Goal: Complete application form: Complete application form

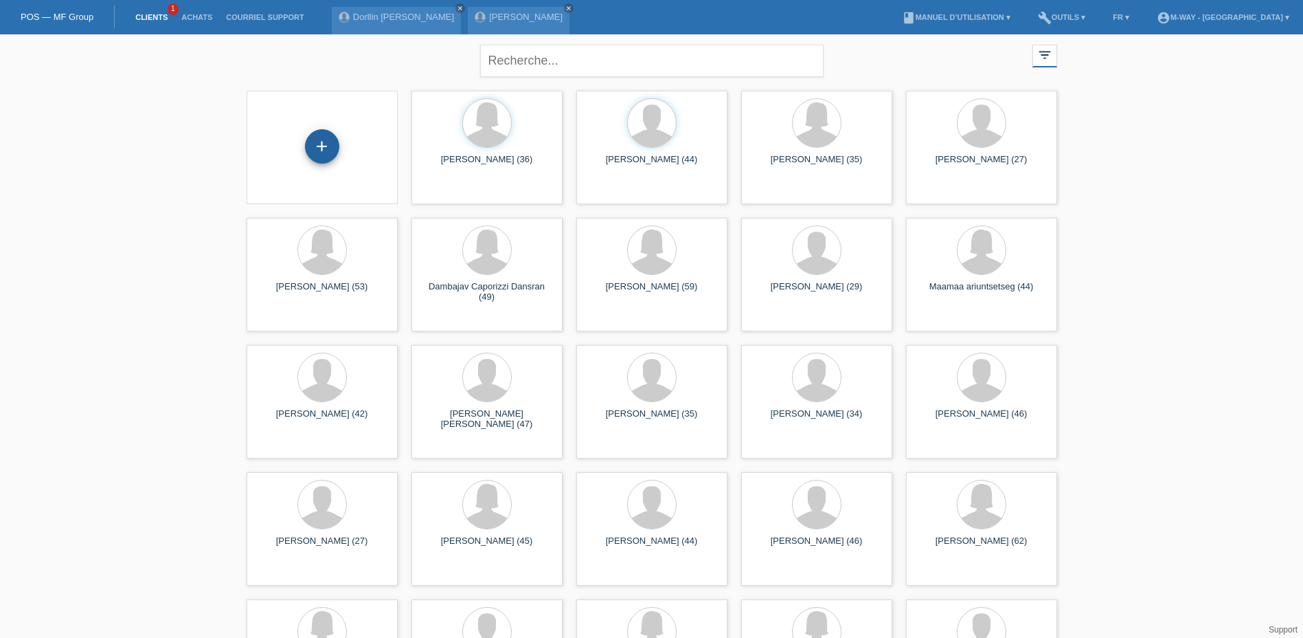
click at [317, 144] on div "+" at bounding box center [322, 146] width 34 height 34
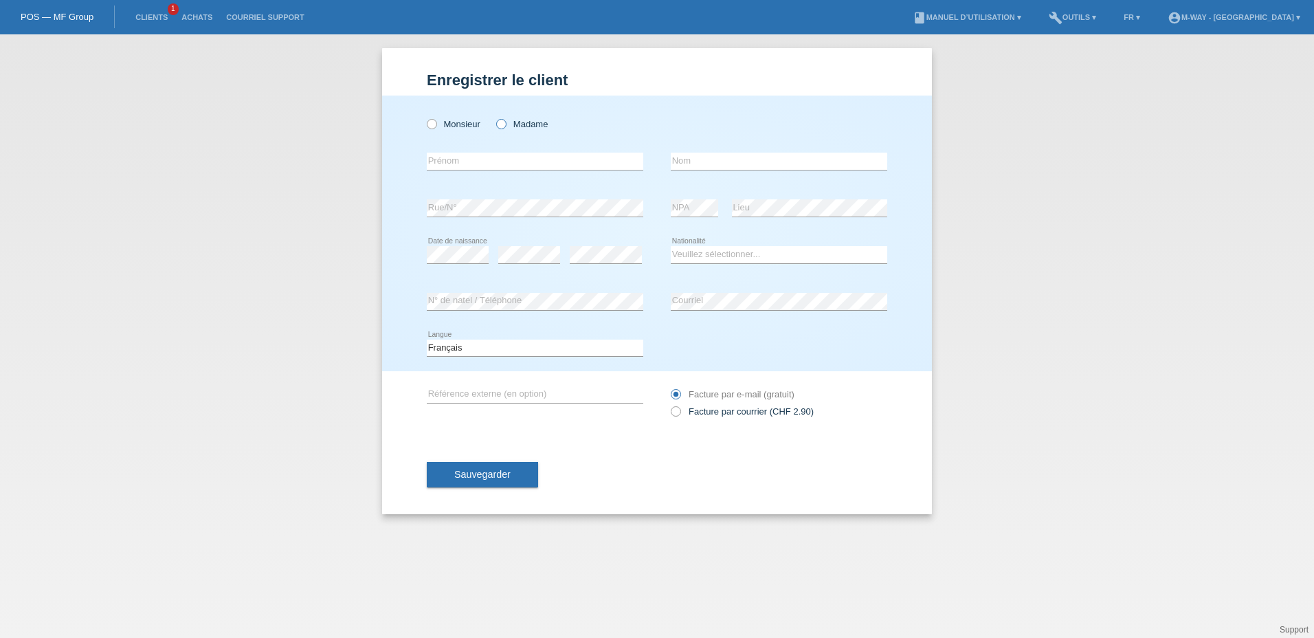
click at [494, 117] on icon at bounding box center [494, 117] width 0 height 0
click at [499, 122] on input "Madame" at bounding box center [500, 123] width 9 height 9
radio input "true"
click at [464, 159] on input "text" at bounding box center [535, 161] width 216 height 17
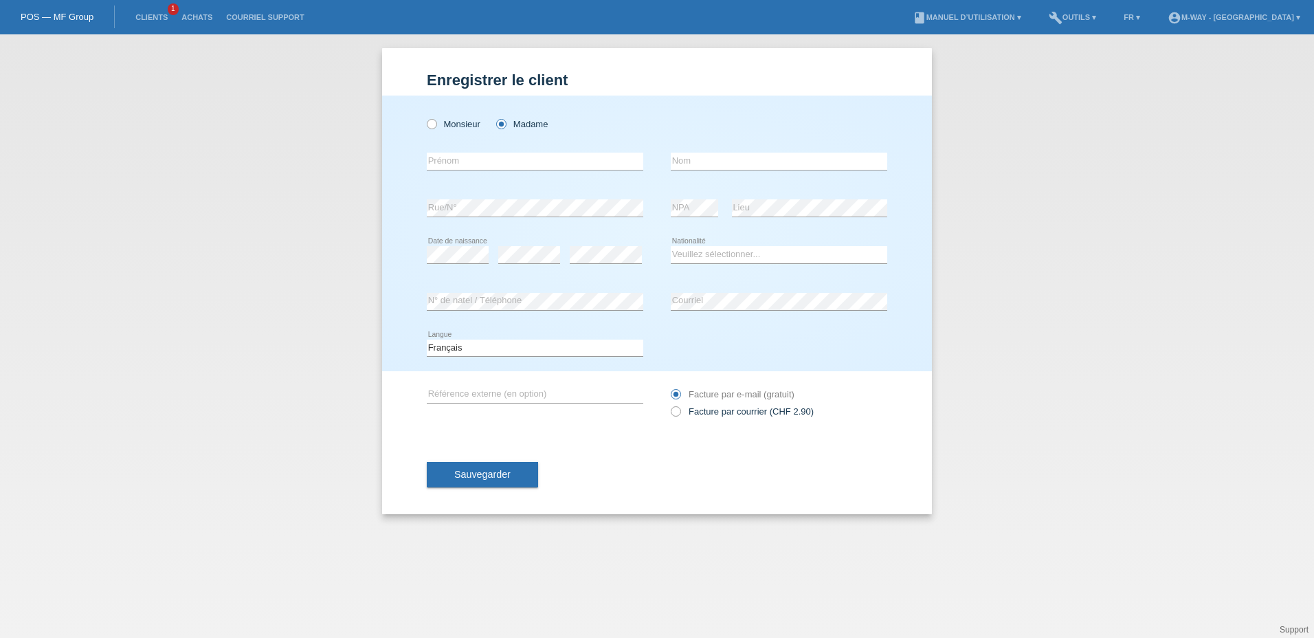
drag, startPoint x: 404, startPoint y: 172, endPoint x: 456, endPoint y: 163, distance: 52.4
click at [404, 172] on div "Monsieur Madame error Prénom" at bounding box center [657, 234] width 550 height 276
click at [467, 158] on input "text" at bounding box center [535, 161] width 216 height 17
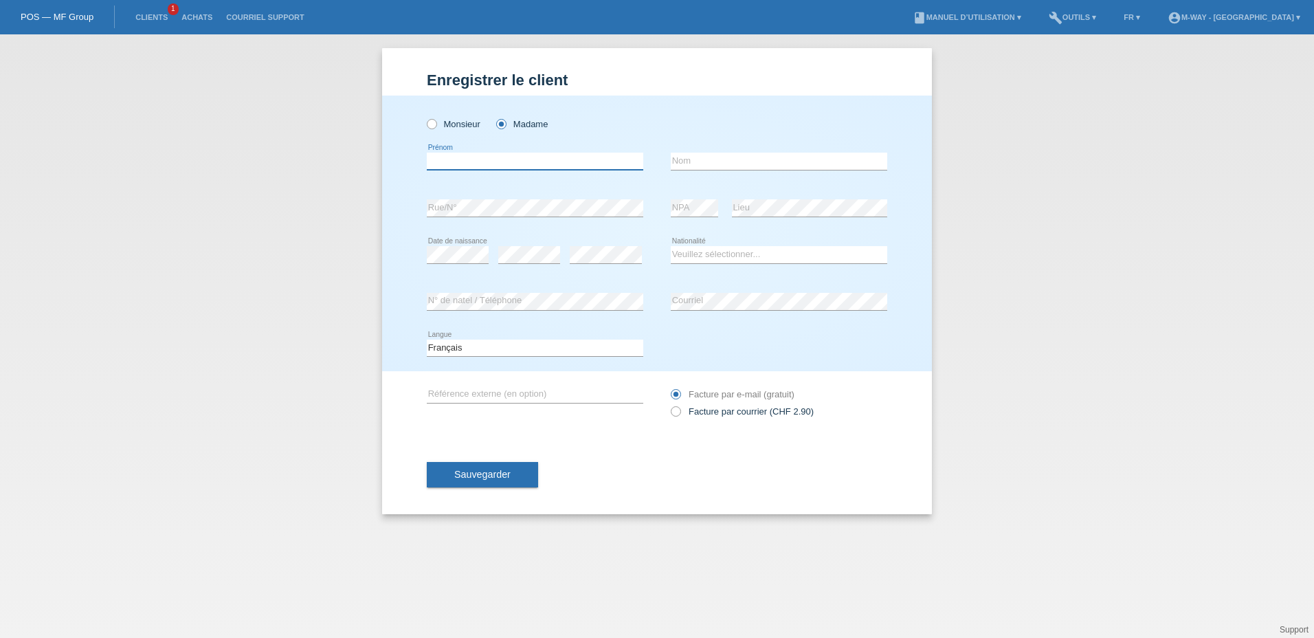
click at [467, 158] on input "text" at bounding box center [535, 161] width 216 height 17
click at [517, 157] on input "text" at bounding box center [535, 161] width 216 height 17
click at [722, 101] on div at bounding box center [779, 101] width 216 height 10
drag, startPoint x: 721, startPoint y: 158, endPoint x: 595, endPoint y: 186, distance: 129.4
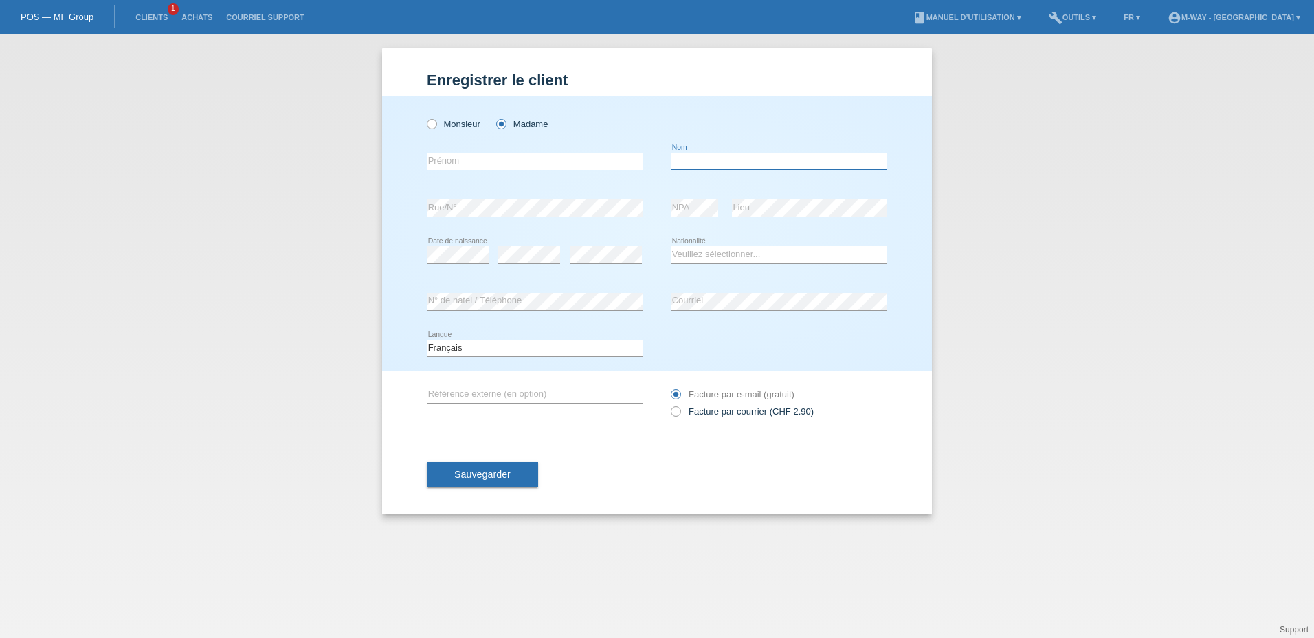
click at [721, 158] on input "text" at bounding box center [779, 161] width 216 height 17
click at [535, 161] on input "text" at bounding box center [535, 161] width 216 height 17
click at [414, 137] on div "Monsieur Madame error Prénom" at bounding box center [657, 234] width 550 height 276
click at [438, 120] on label "Monsieur" at bounding box center [454, 124] width 54 height 10
click at [436, 120] on input "Monsieur" at bounding box center [431, 123] width 9 height 9
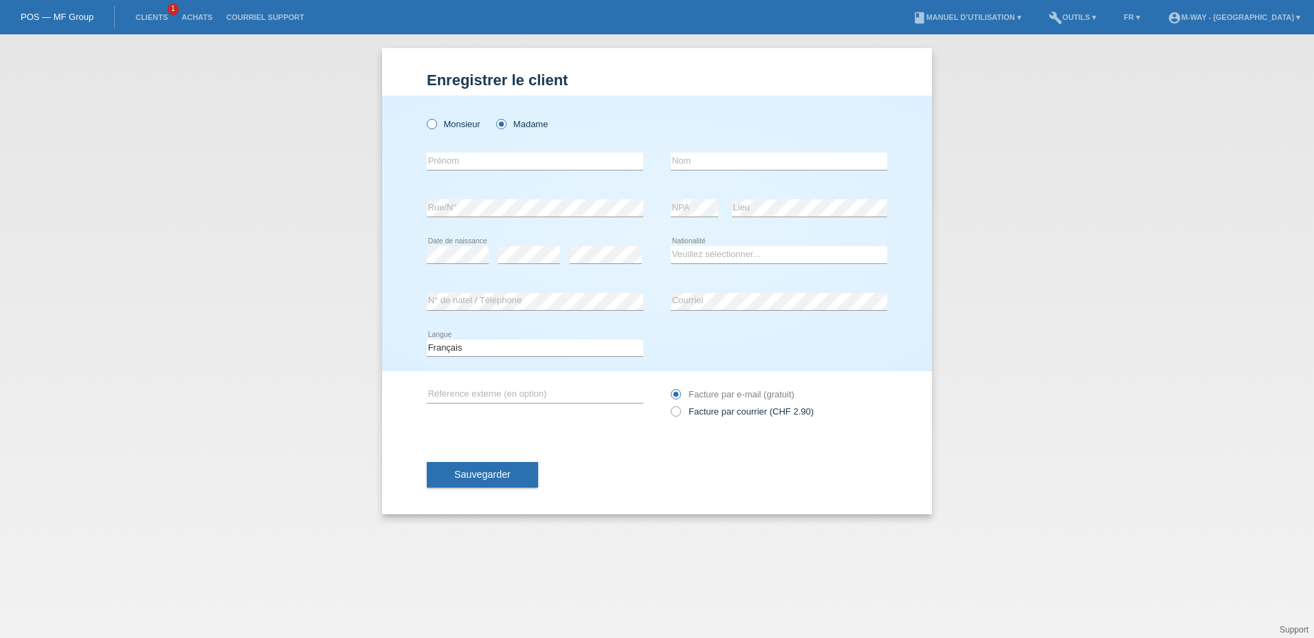
radio input "true"
click at [494, 117] on icon at bounding box center [494, 117] width 0 height 0
click at [500, 124] on input "Madame" at bounding box center [500, 123] width 9 height 9
radio input "true"
click at [484, 156] on input "text" at bounding box center [535, 161] width 216 height 17
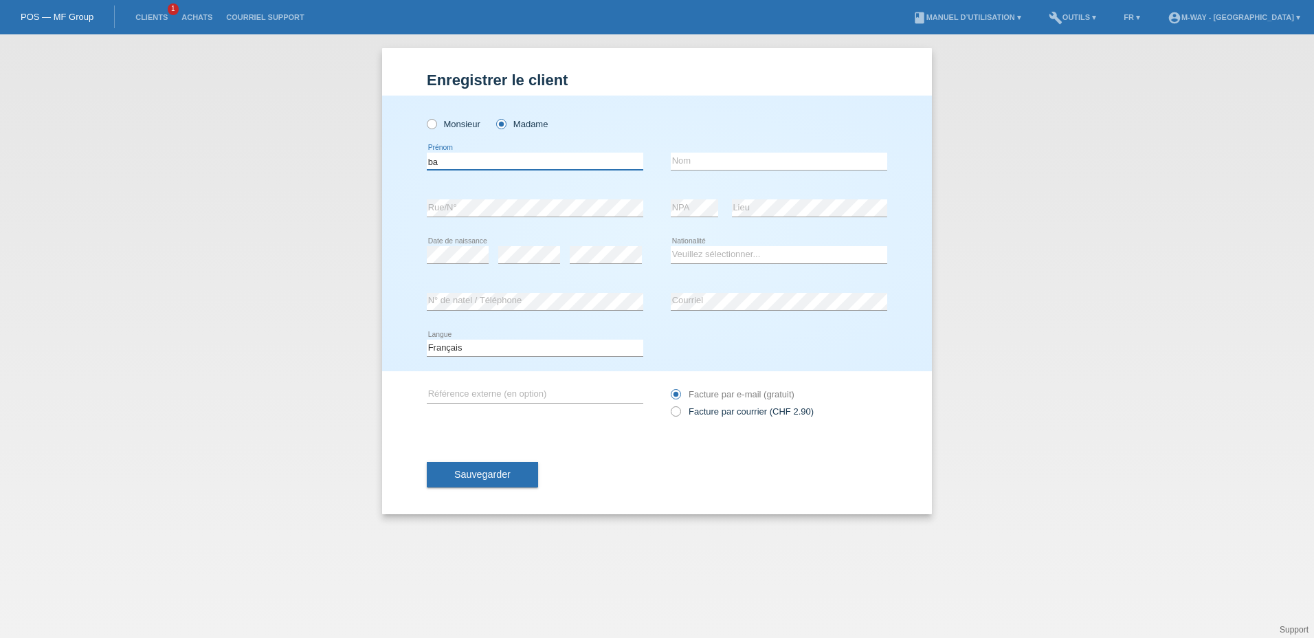
type input "b"
type input "maria d'ajuda"
click at [692, 163] on input "text" at bounding box center [779, 161] width 216 height 17
type input "[DEMOGRAPHIC_DATA][PERSON_NAME][DEMOGRAPHIC_DATA]"
click at [707, 256] on select "Veuillez sélectionner... Suisse Allemagne Autriche Liechtenstein ------------ A…" at bounding box center [779, 254] width 216 height 16
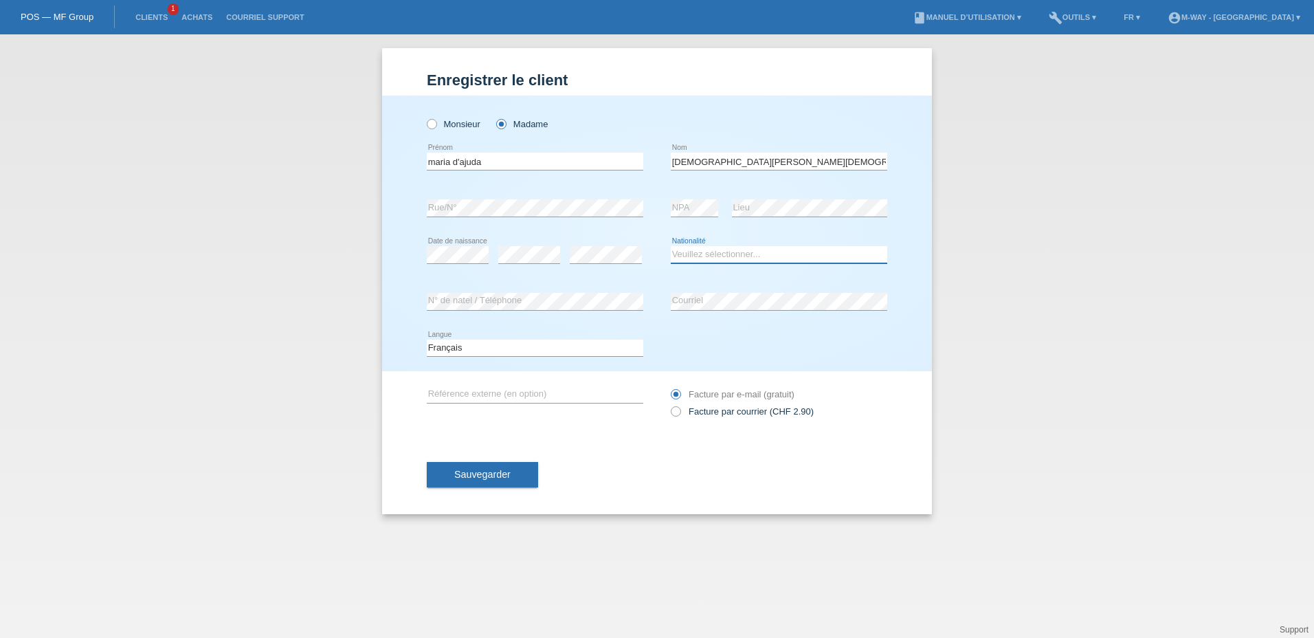
select select "ES"
click at [671, 246] on select "Veuillez sélectionner... Suisse Allemagne Autriche Liechtenstein ------------ A…" at bounding box center [779, 254] width 216 height 16
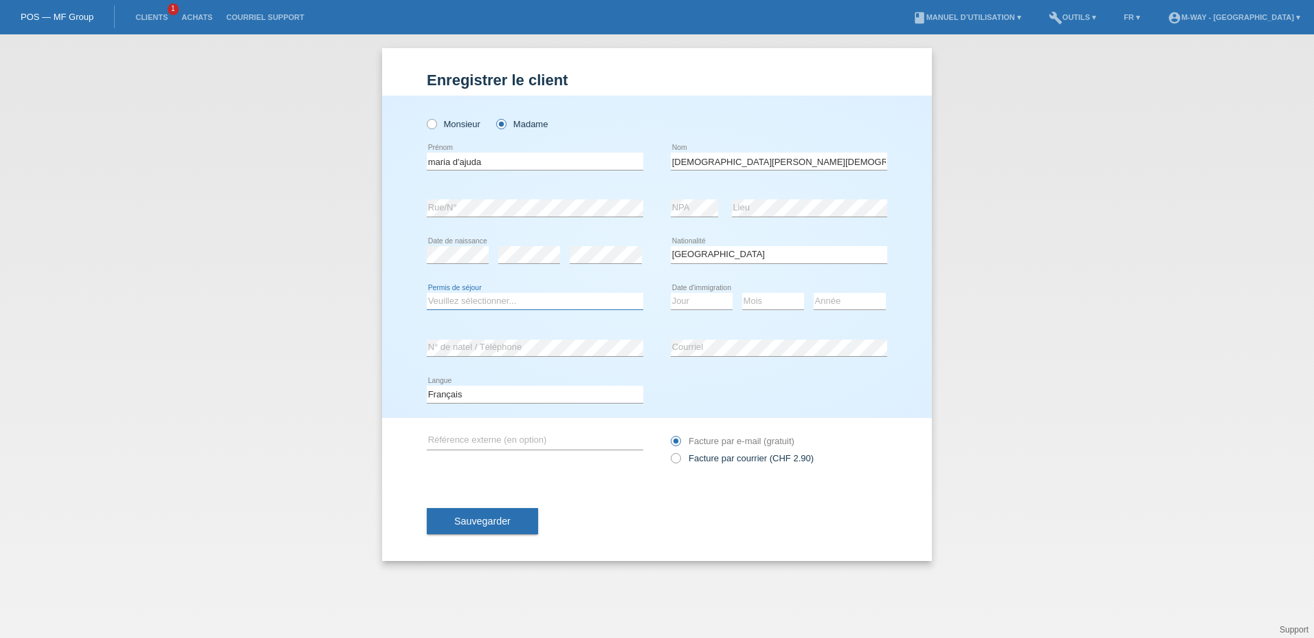
click at [447, 300] on select "Veuillez sélectionner... C B B - Statut de réfugié Autre" at bounding box center [535, 301] width 216 height 16
select select "B"
click at [427, 293] on select "Veuillez sélectionner... C B B - Statut de réfugié Autre" at bounding box center [535, 301] width 216 height 16
click at [697, 302] on select "Jour 01 02 03 04 05 06 07 08 09 10 11" at bounding box center [702, 301] width 62 height 16
select select "24"
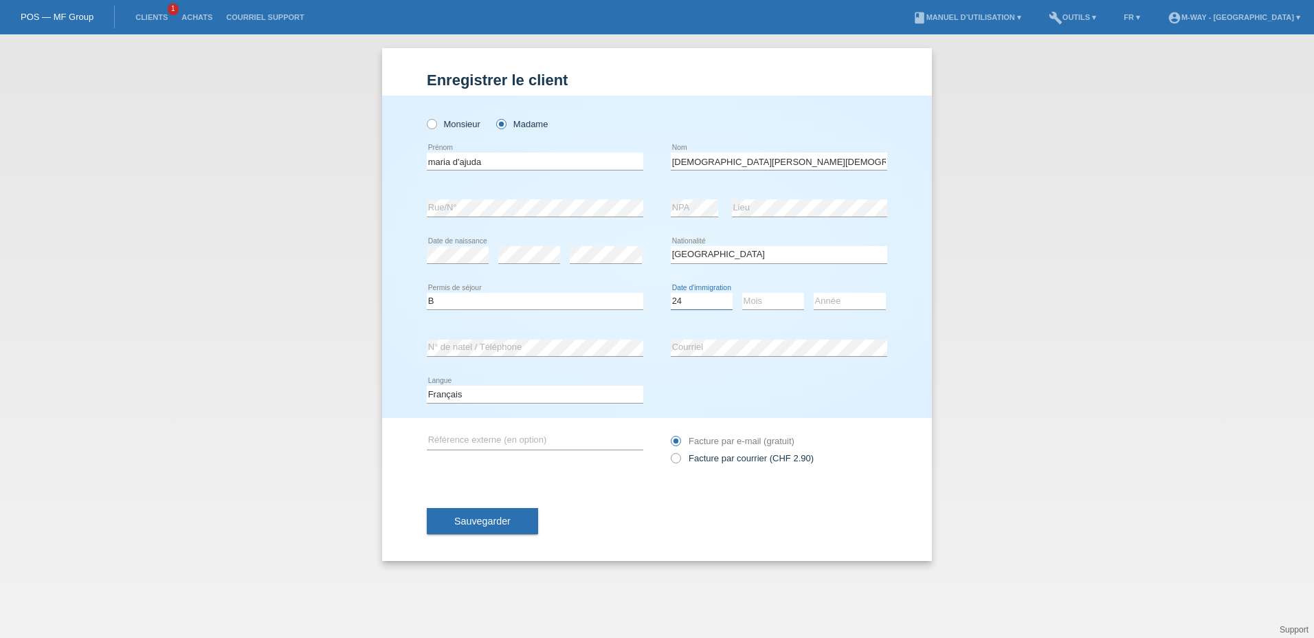
click at [671, 293] on select "Jour 01 02 03 04 05 06 07 08 09 10 11" at bounding box center [702, 301] width 62 height 16
click at [757, 299] on select "Mois 01 02 03 04 05 06 07 08 09 10 11" at bounding box center [773, 301] width 62 height 16
select select "10"
click at [742, 293] on select "Mois 01 02 03 04 05 06 07 08 09 10 11" at bounding box center [773, 301] width 62 height 16
click at [831, 293] on select "Année 2025 2024 2023 2022 2021 2020 2019 2018 2017 2016 2015 2014 2013 2012 201…" at bounding box center [850, 301] width 72 height 16
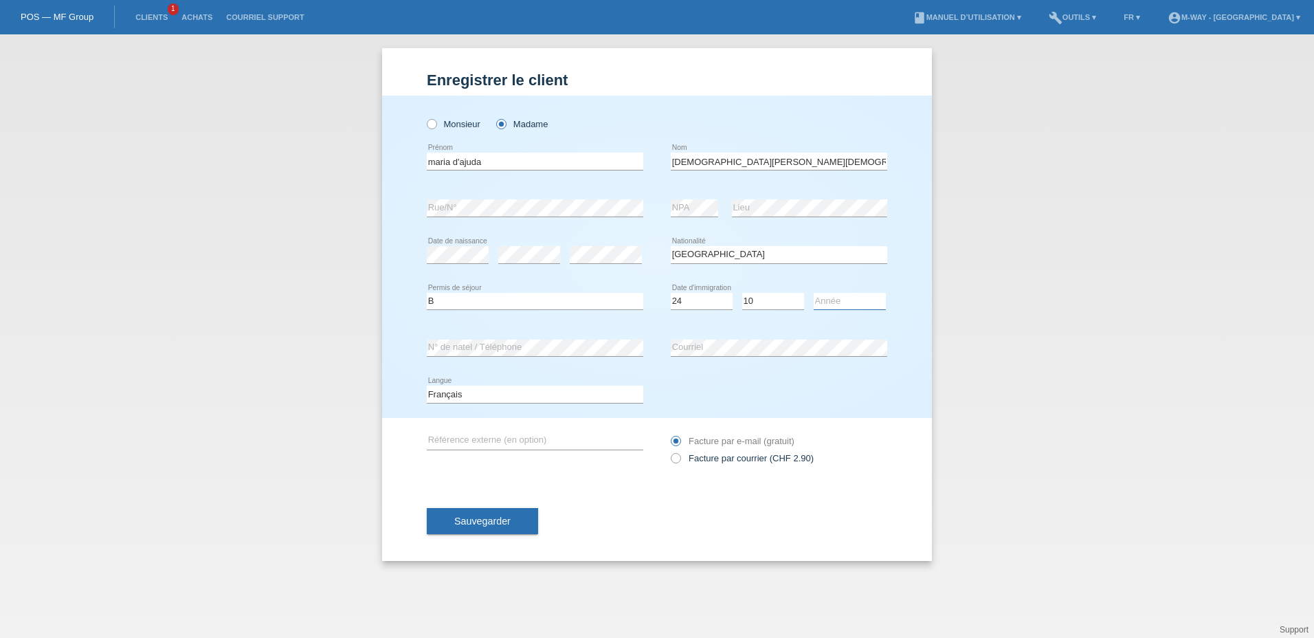
select select "2023"
click at [814, 293] on select "Année 2025 2024 2023 2022 2021 2020 2019 2018 2017 2016 2015 2014 2013 2012 201…" at bounding box center [850, 301] width 72 height 16
click at [1004, 292] on div "Enregistrer le client Enregistrer le client Enregistrer le client Monsieur Mada…" at bounding box center [657, 335] width 1314 height 603
click at [934, 451] on div "Enregistrer le client Enregistrer le client Enregistrer le client Monsieur Mada…" at bounding box center [657, 335] width 1314 height 603
click at [469, 517] on span "Sauvegarder" at bounding box center [482, 520] width 56 height 11
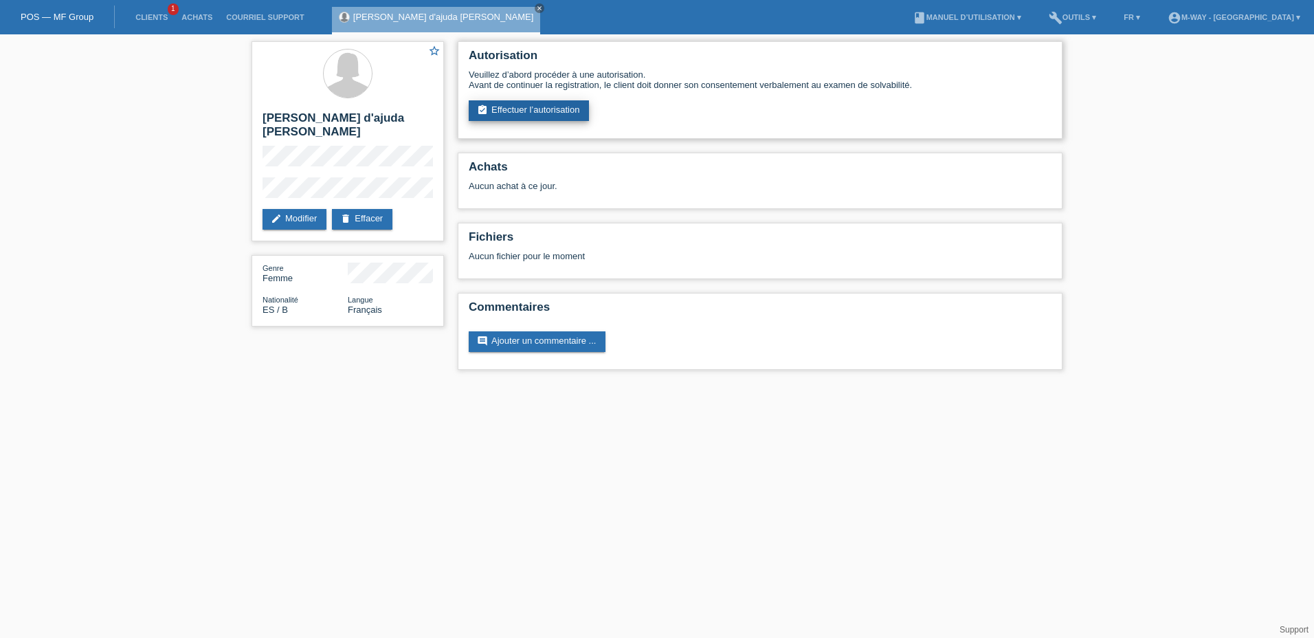
click at [531, 111] on link "assignment_turned_in Effectuer l’autorisation" at bounding box center [529, 110] width 120 height 21
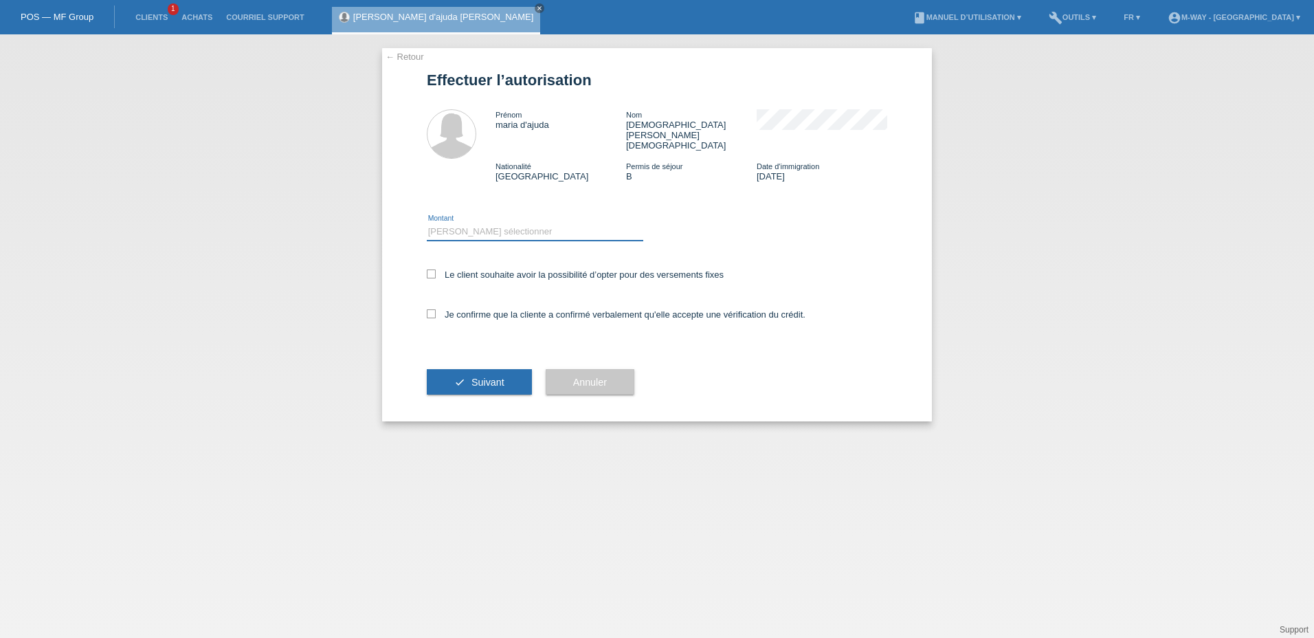
click at [472, 223] on select "Veuillez sélectionner CHF 1.00 - CHF 499.00 CHF 500.00 - CHF 1'999.00 CHF 2'000…" at bounding box center [535, 231] width 216 height 16
select select "3"
click at [427, 223] on select "Veuillez sélectionner CHF 1.00 - CHF 499.00 CHF 500.00 - CHF 1'999.00 CHF 2'000…" at bounding box center [535, 231] width 216 height 16
click at [424, 248] on div "← Retour Effectuer l’autorisation Prénom maria d'ajuda Nom batista santos Natio…" at bounding box center [657, 234] width 550 height 373
click at [431, 269] on icon at bounding box center [431, 273] width 9 height 9
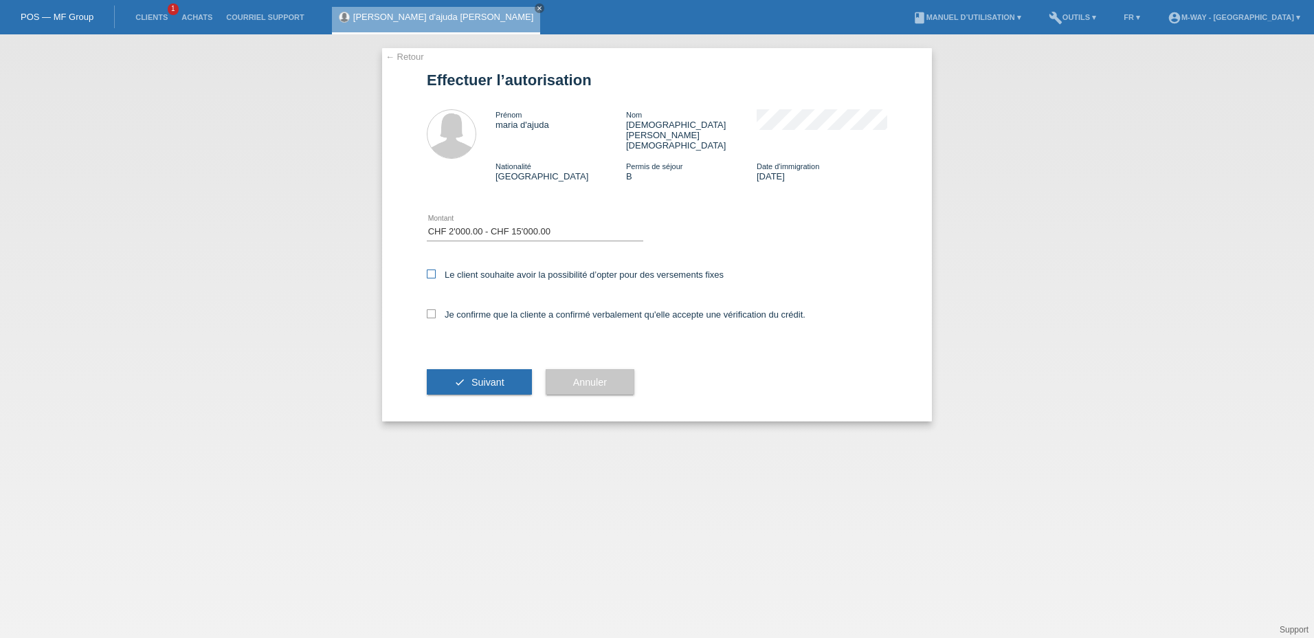
click at [431, 269] on input "Le client souhaite avoir la possibilité d’opter pour des versements fixes" at bounding box center [431, 273] width 9 height 9
checkbox input "true"
click at [428, 309] on icon at bounding box center [431, 313] width 9 height 9
click at [428, 309] on input "Je confirme que la cliente a confirmé verbalement qu'elle accepte une vérificat…" at bounding box center [431, 313] width 9 height 9
checkbox input "true"
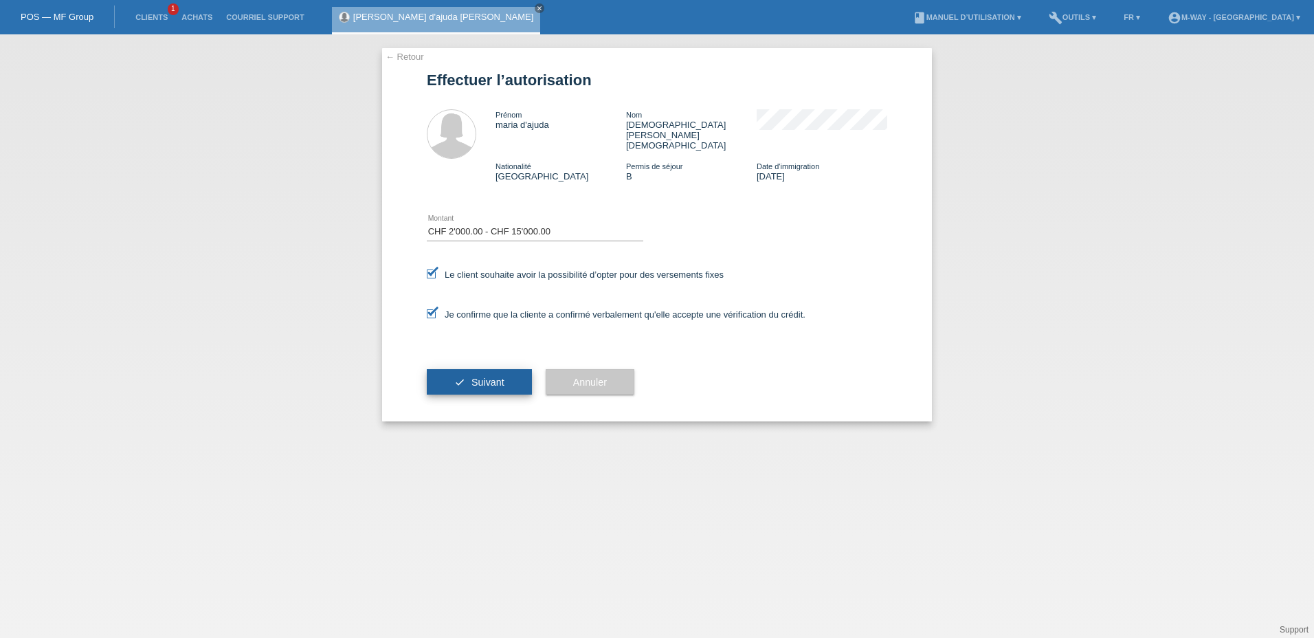
click at [487, 369] on button "check Suivant" at bounding box center [479, 382] width 105 height 26
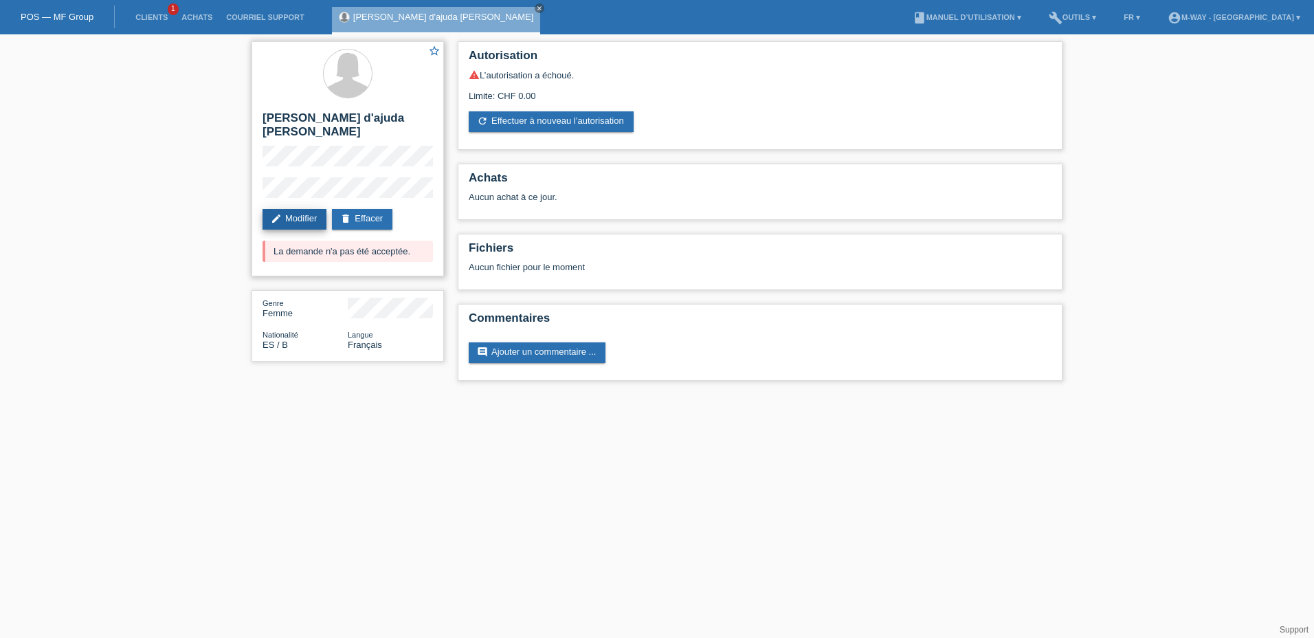
click at [296, 209] on link "edit Modifier" at bounding box center [294, 219] width 64 height 21
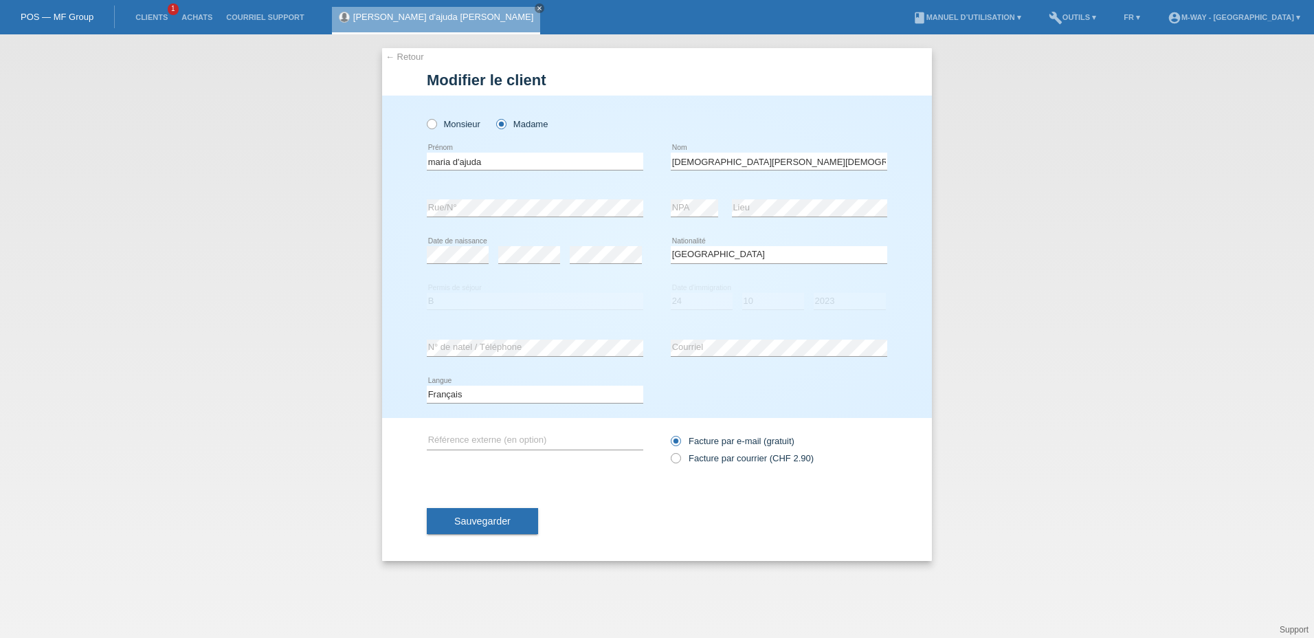
select select "ES"
select select "B"
select select "24"
select select "10"
select select "2023"
